Goal: Find specific page/section: Find specific page/section

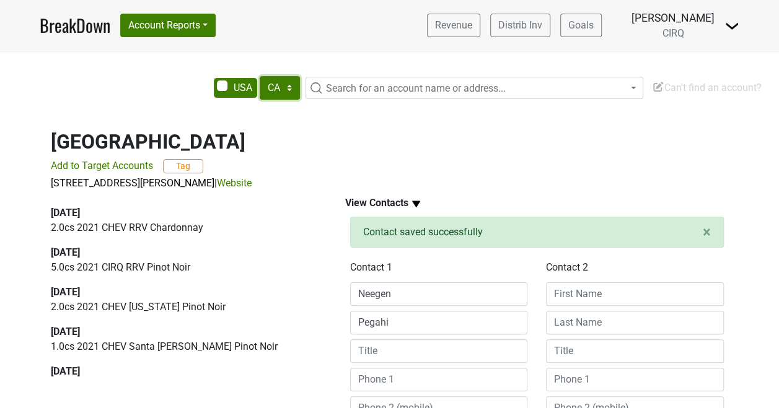
click at [291, 95] on select "AK AL AR AZ CA CO CT DC DE FL GA HI IA ID IL IN KS KY LA MA MD ME MI MN MO MS M…" at bounding box center [280, 88] width 40 height 24
select select "HI"
click at [260, 76] on select "AK AL AR AZ CA CO CT DC DE FL GA HI IA ID IL IN KS KY LA MA MD ME MI MN MO MS M…" at bounding box center [280, 88] width 40 height 24
click at [214, 24] on button "Account Reports" at bounding box center [167, 26] width 95 height 24
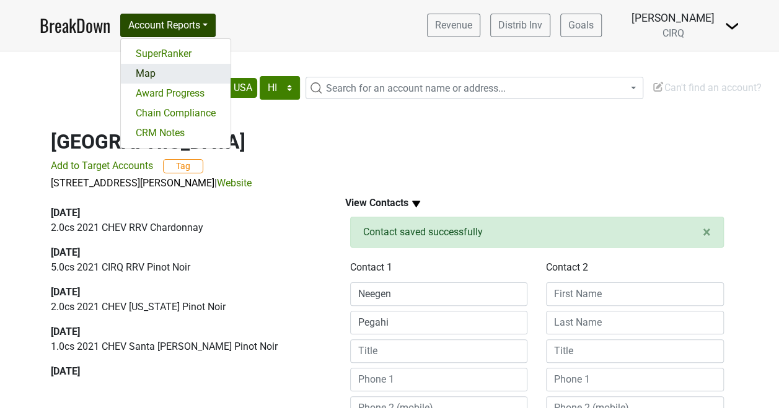
click at [182, 82] on link "Map" at bounding box center [176, 74] width 110 height 20
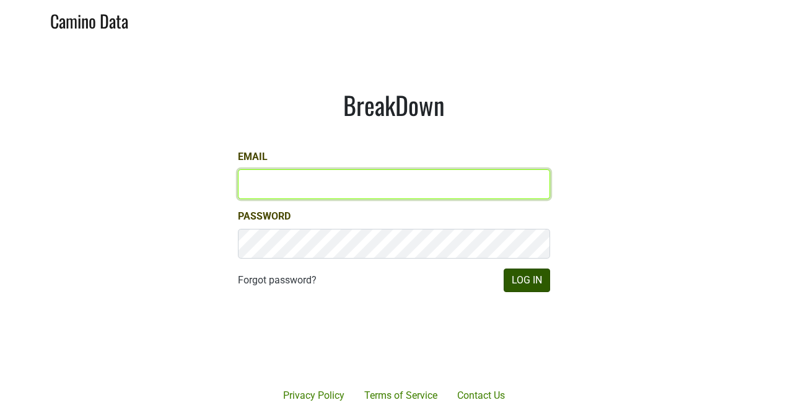
type input "kristi.sanders@brownefamilywines.com"
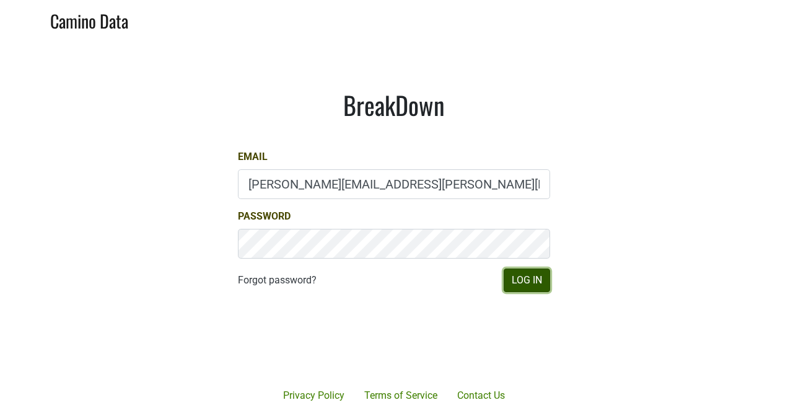
click at [527, 283] on button "Log In" at bounding box center [527, 280] width 46 height 24
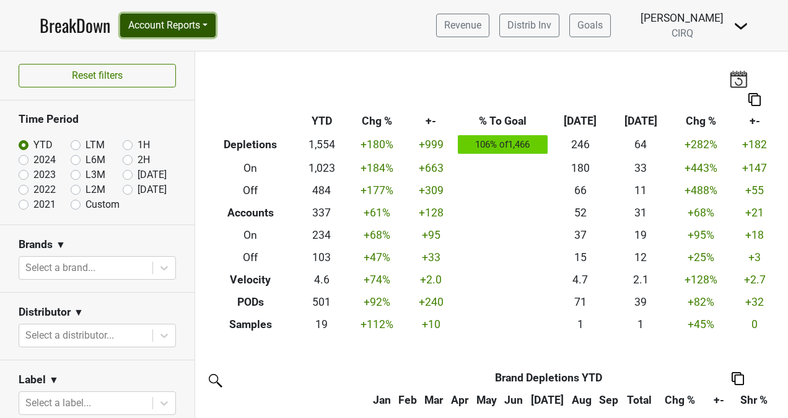
click at [208, 27] on button "Account Reports" at bounding box center [167, 26] width 95 height 24
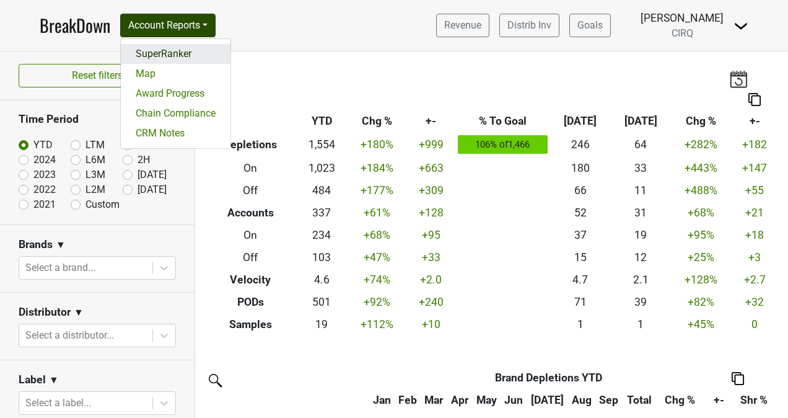
click at [197, 55] on link "SuperRanker" at bounding box center [176, 54] width 110 height 20
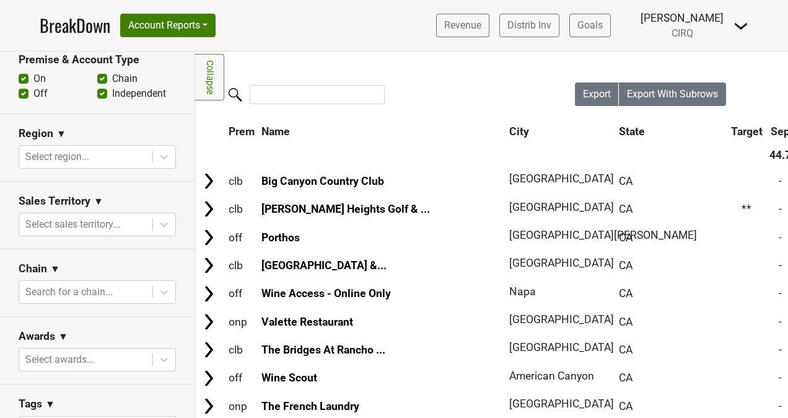
scroll to position [431, 0]
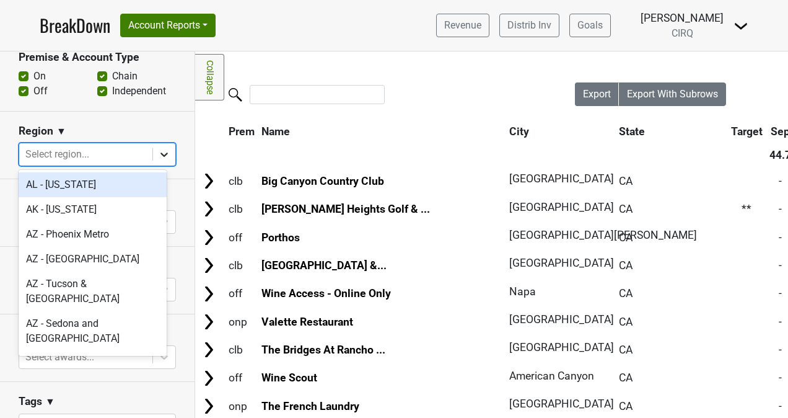
click at [158, 154] on icon at bounding box center [164, 154] width 12 height 12
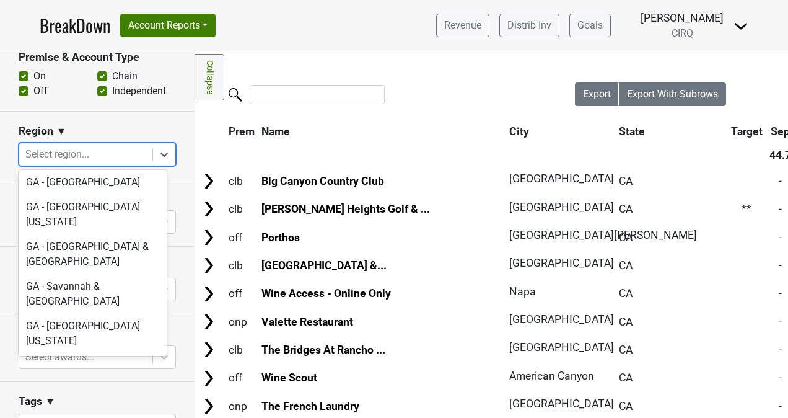
scroll to position [1252, 0]
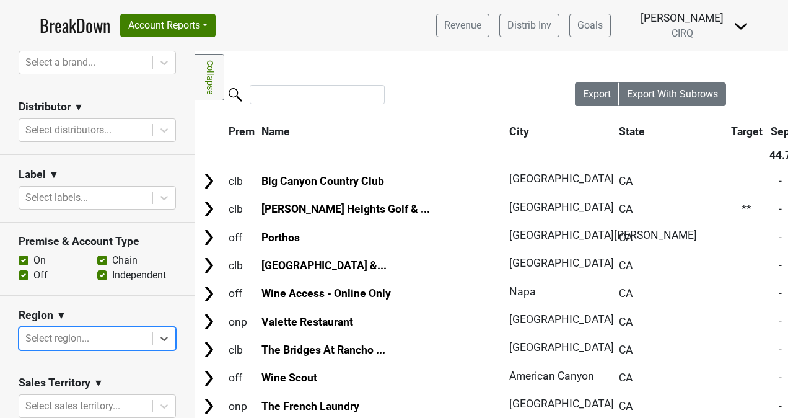
scroll to position [247, 0]
click at [158, 134] on icon at bounding box center [164, 131] width 12 height 12
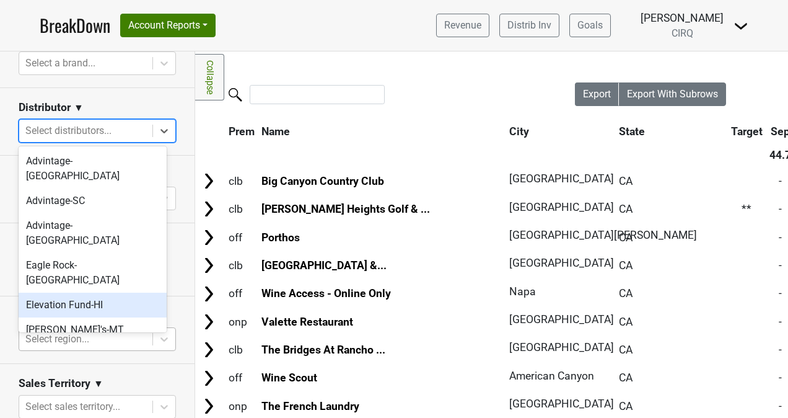
click at [103, 292] on div "Elevation Fund-HI" at bounding box center [93, 304] width 148 height 25
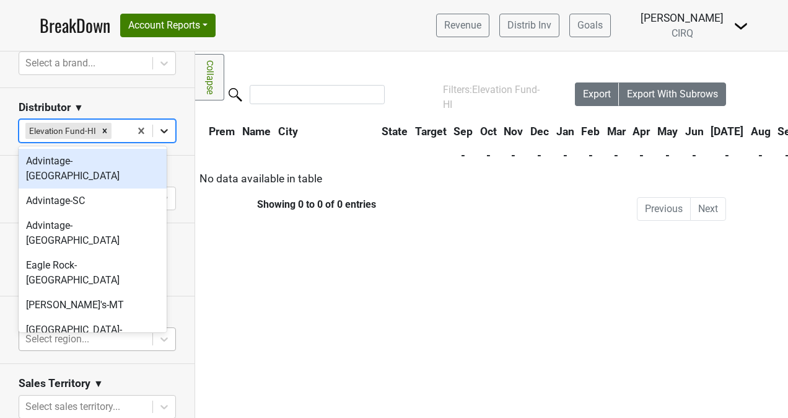
click at [158, 133] on icon at bounding box center [164, 131] width 12 height 12
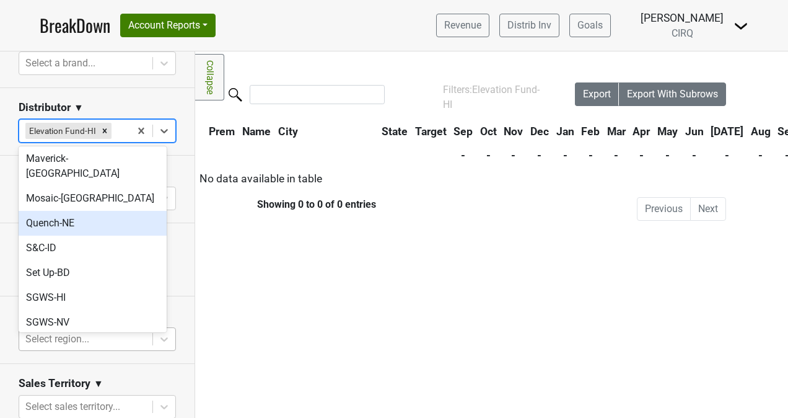
scroll to position [375, 0]
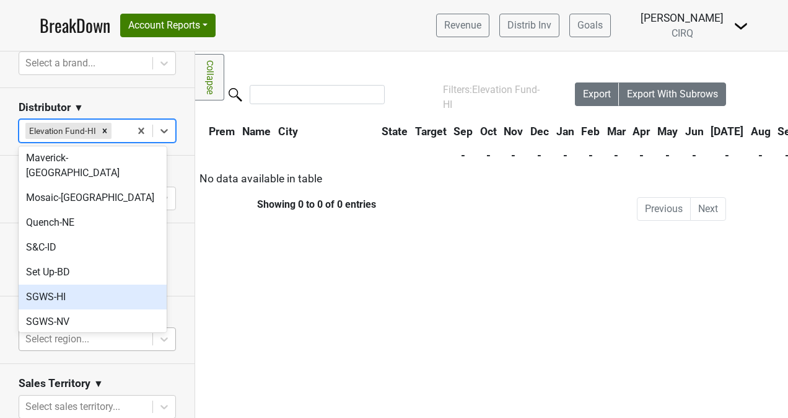
click at [114, 284] on div "SGWS-HI" at bounding box center [93, 296] width 148 height 25
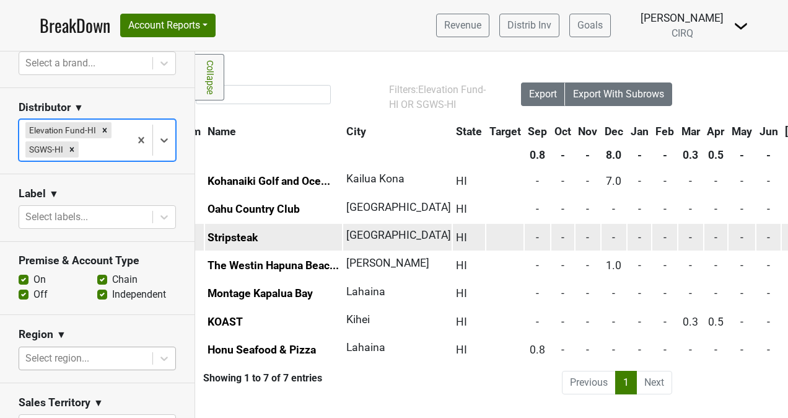
scroll to position [0, 55]
